Goal: Task Accomplishment & Management: Manage account settings

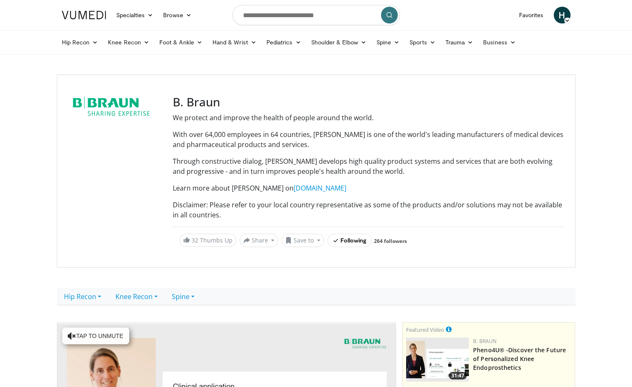
click at [563, 18] on span "H" at bounding box center [562, 15] width 17 height 17
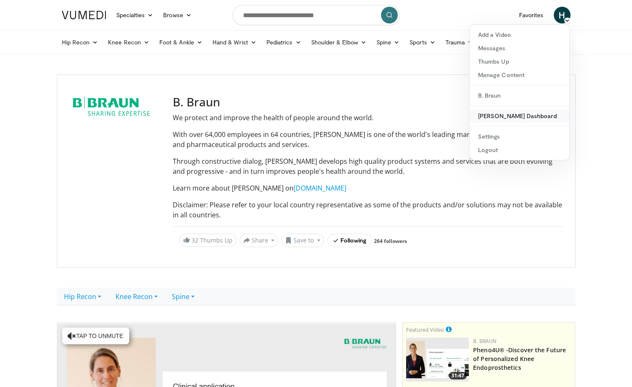
click at [519, 115] on link "[PERSON_NAME] Dashboard" at bounding box center [520, 115] width 100 height 13
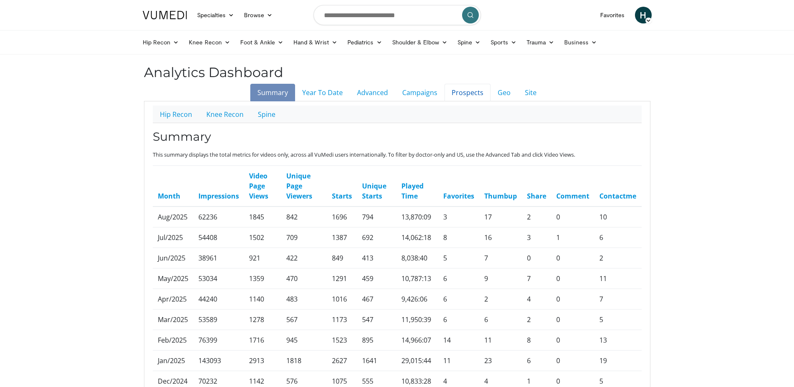
click at [468, 91] on link "Prospects" at bounding box center [467, 93] width 46 height 18
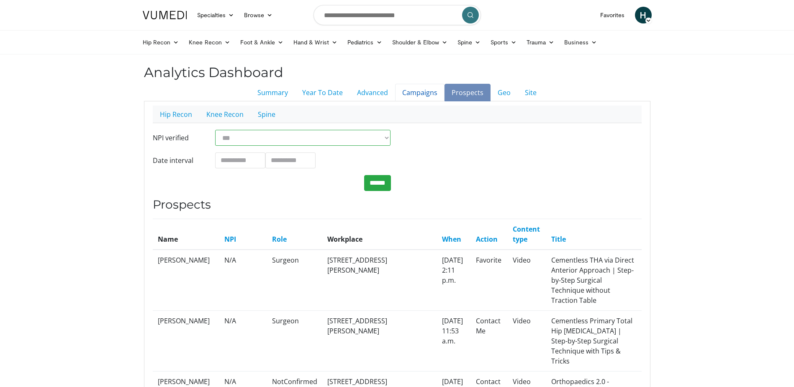
click at [419, 91] on link "Campaigns" at bounding box center [419, 93] width 49 height 18
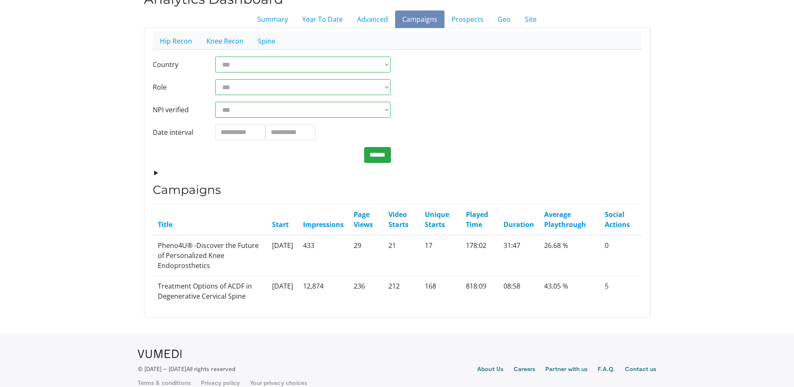
scroll to position [84, 0]
